Goal: Transaction & Acquisition: Purchase product/service

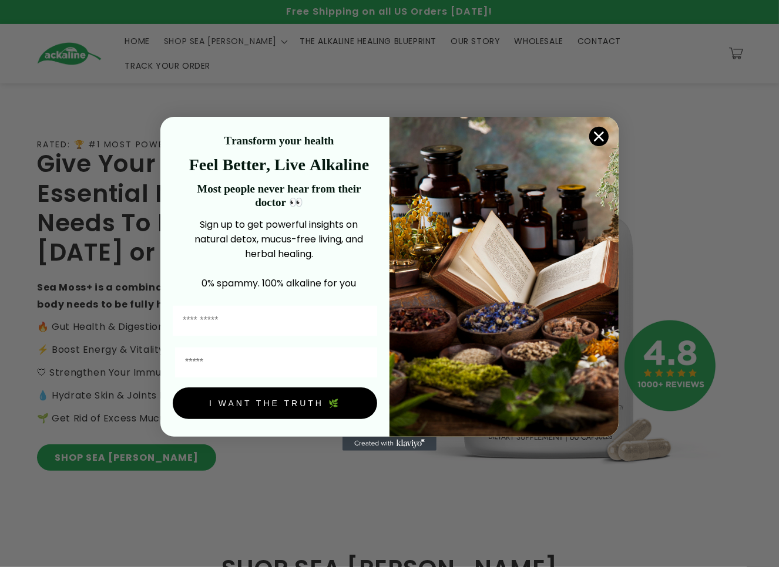
click at [237, 145] on icon "Close dialog" at bounding box center [598, 136] width 21 height 21
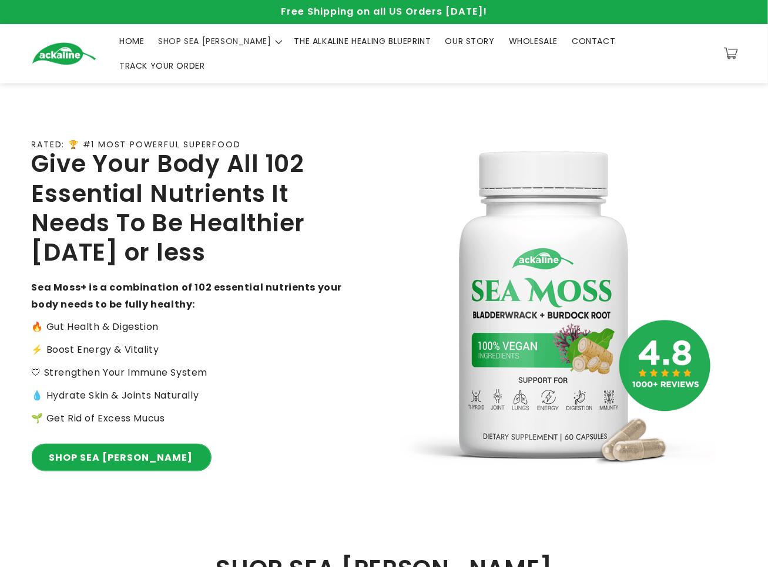
click at [95, 449] on link "SHOP SEA [PERSON_NAME]" at bounding box center [121, 458] width 179 height 26
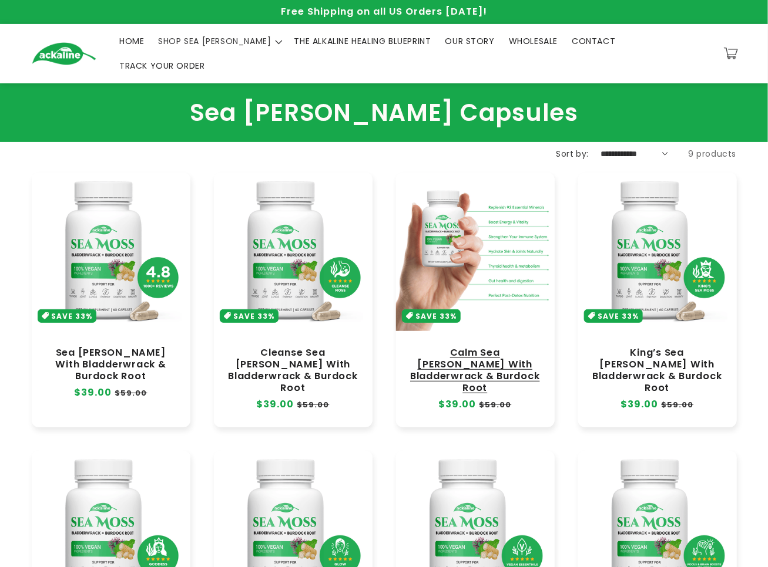
click at [477, 347] on link "Calm Sea [PERSON_NAME] With Bladderwrack & Burdock Root" at bounding box center [475, 371] width 135 height 48
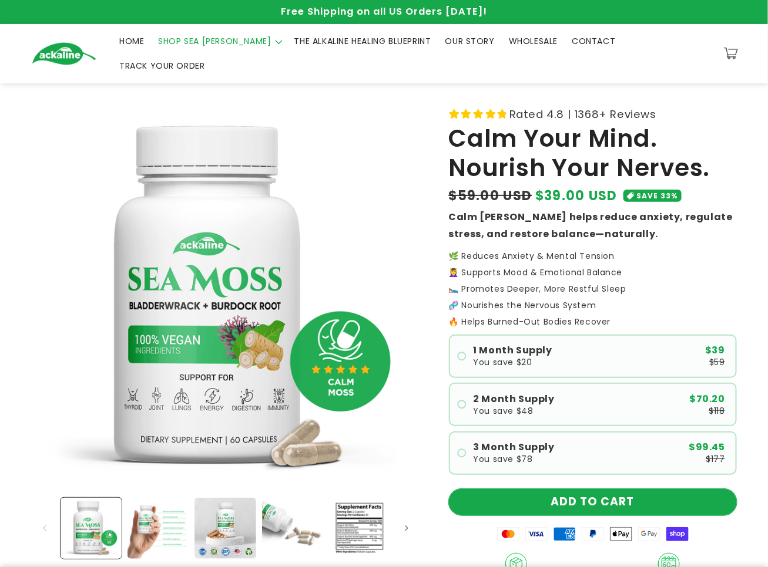
click at [576, 489] on button "ADD TO CART" at bounding box center [593, 502] width 288 height 26
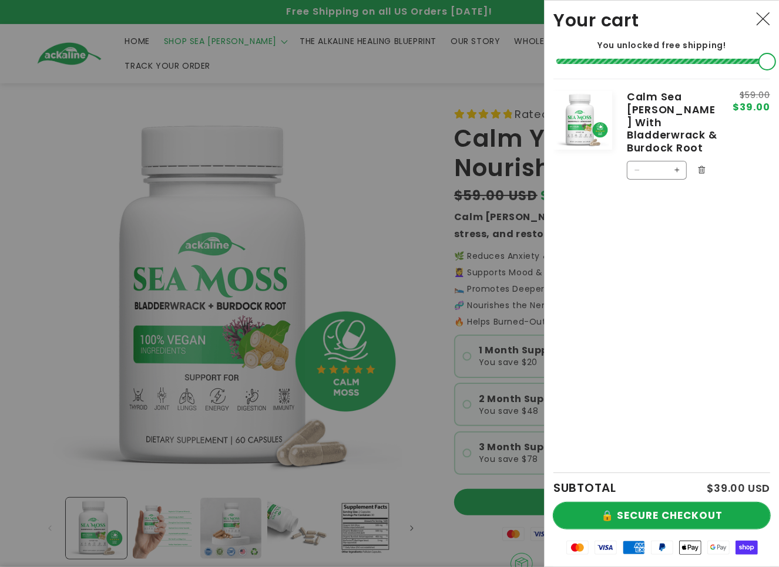
click at [659, 508] on button "🔒 SECURE CHECKOUT" at bounding box center [661, 516] width 217 height 26
